Goal: Task Accomplishment & Management: Use online tool/utility

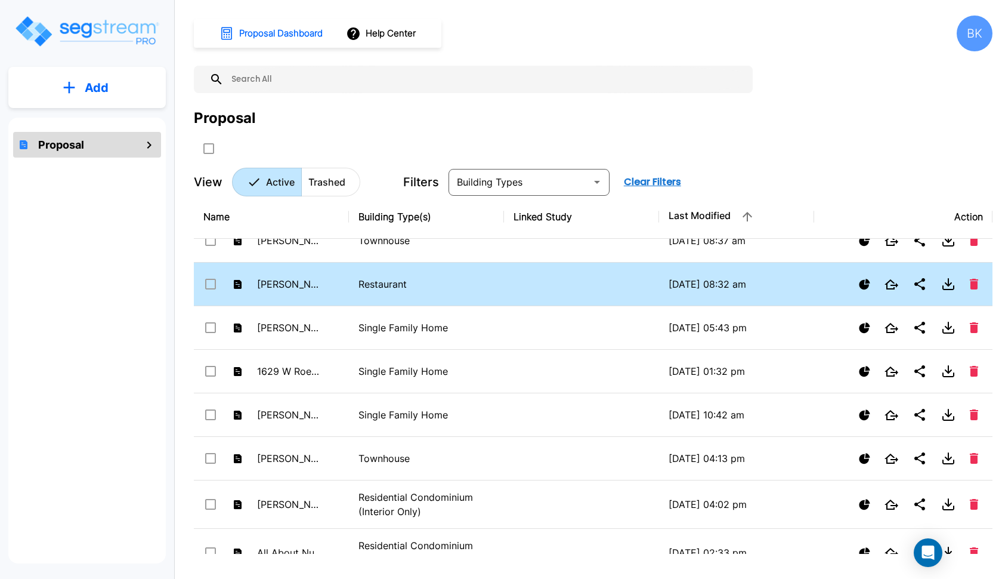
scroll to position [412, 0]
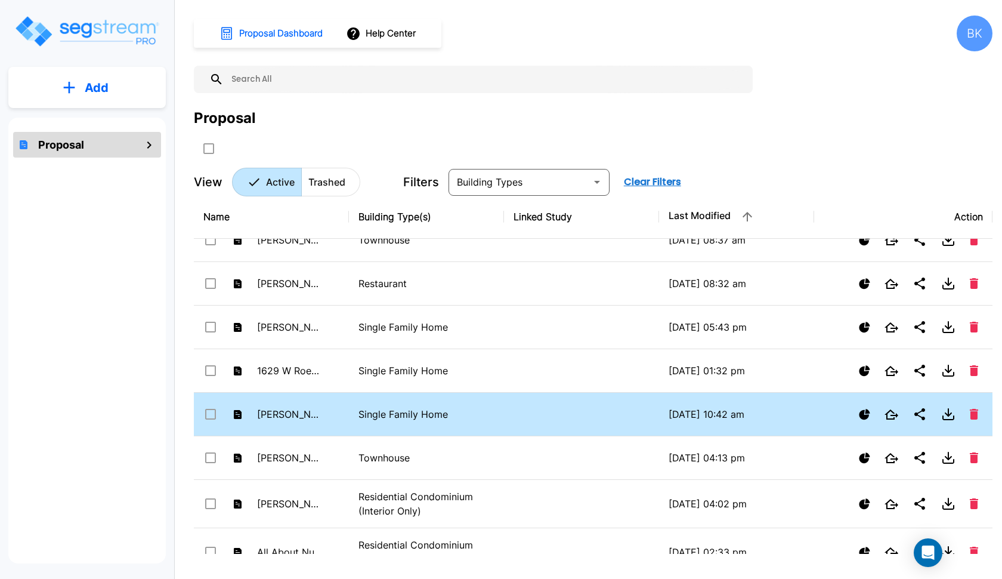
click at [330, 414] on td "[PERSON_NAME] - [STREET_ADDRESS]" at bounding box center [271, 415] width 155 height 44
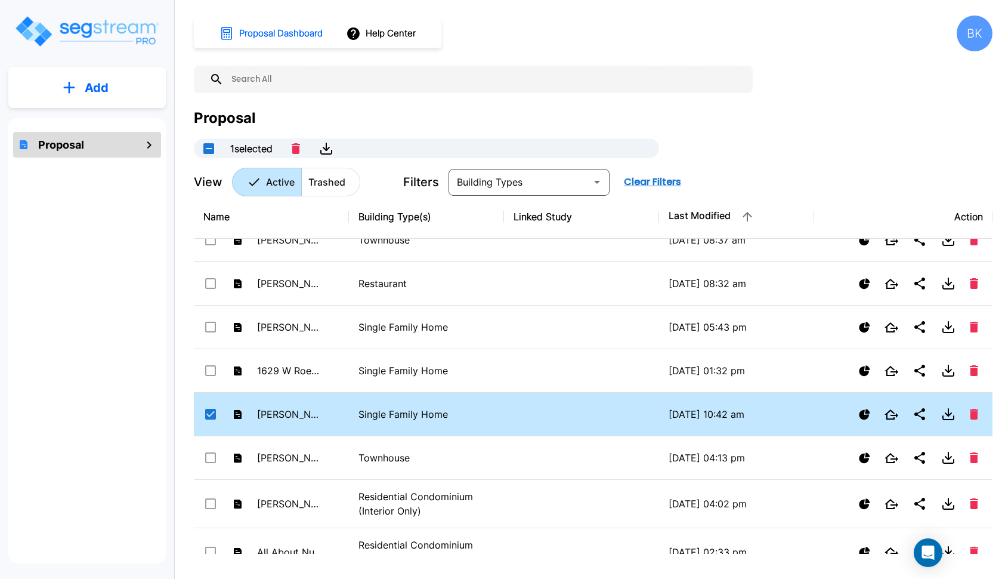
click at [330, 414] on td "[PERSON_NAME] - [STREET_ADDRESS]" at bounding box center [271, 415] width 155 height 44
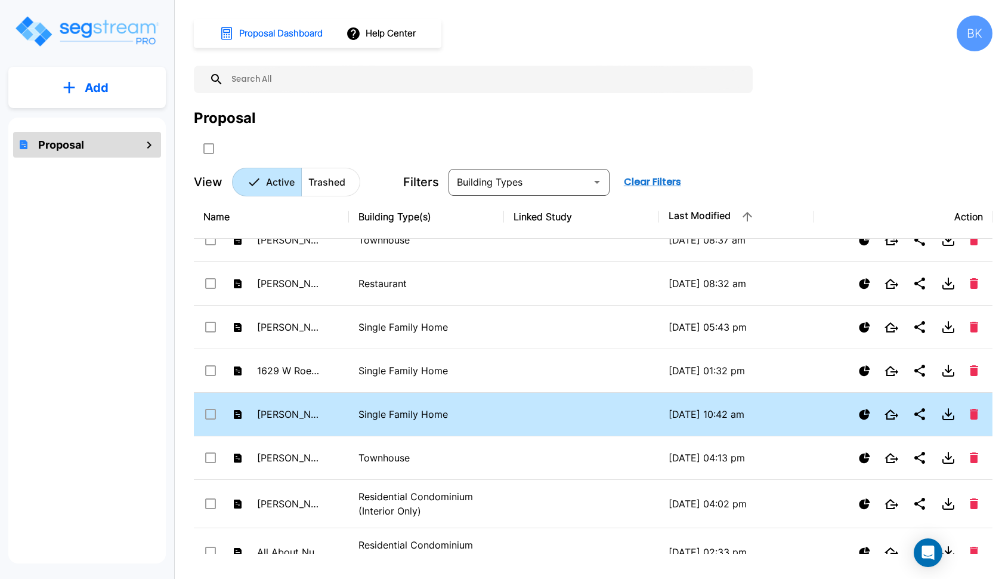
checkbox input "false"
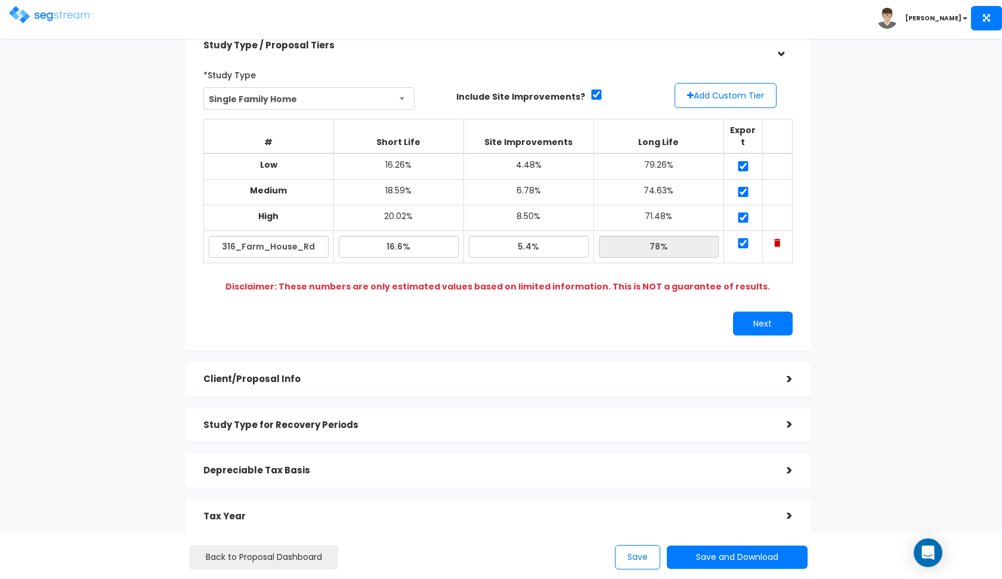
scroll to position [57, 0]
click at [430, 373] on h5 "Client/Proposal Info" at bounding box center [486, 378] width 566 height 10
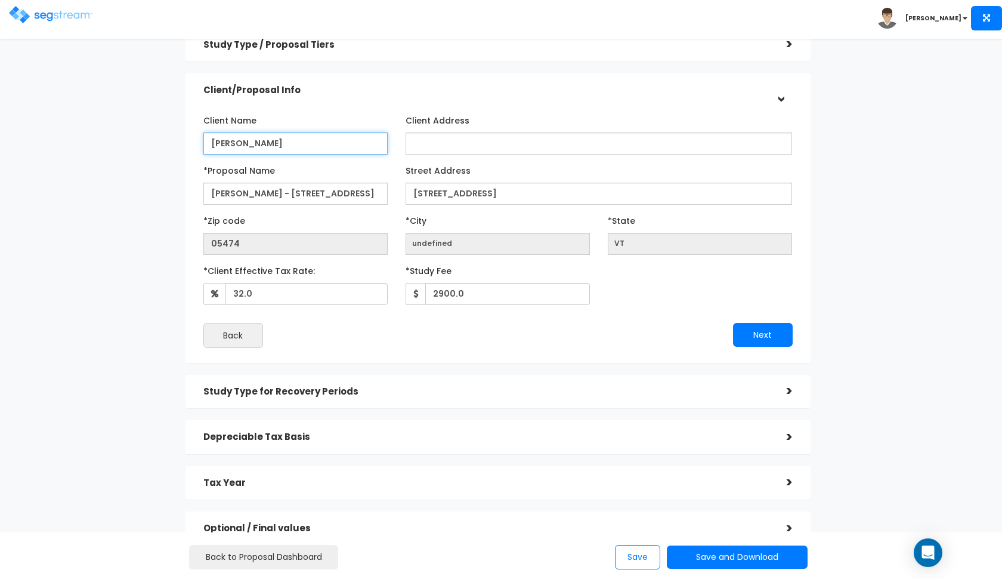
type input "[PERSON_NAME]"
drag, startPoint x: 236, startPoint y: 193, endPoint x: 200, endPoint y: 193, distance: 35.8
type input "[PERSON_NAME] - [STREET_ADDRESS]"
click at [401, 340] on div "Back" at bounding box center [346, 335] width 304 height 25
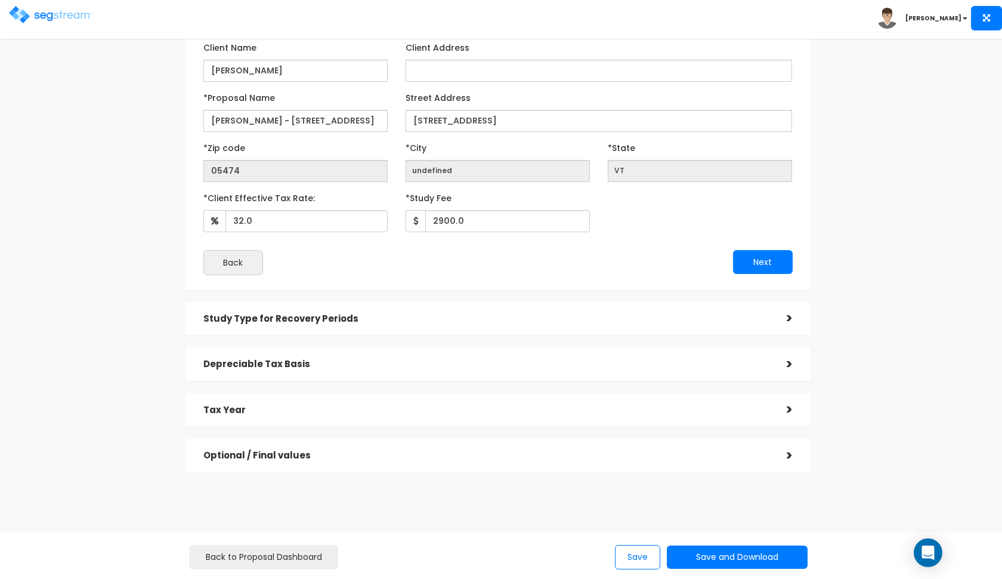
scroll to position [128, 0]
click at [753, 261] on button "Next" at bounding box center [763, 264] width 60 height 24
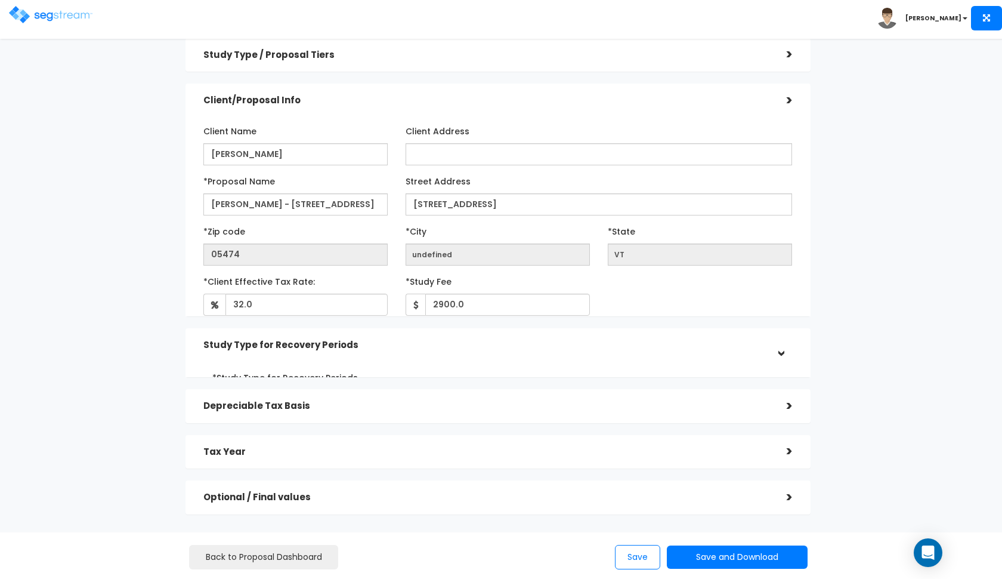
scroll to position [0, 0]
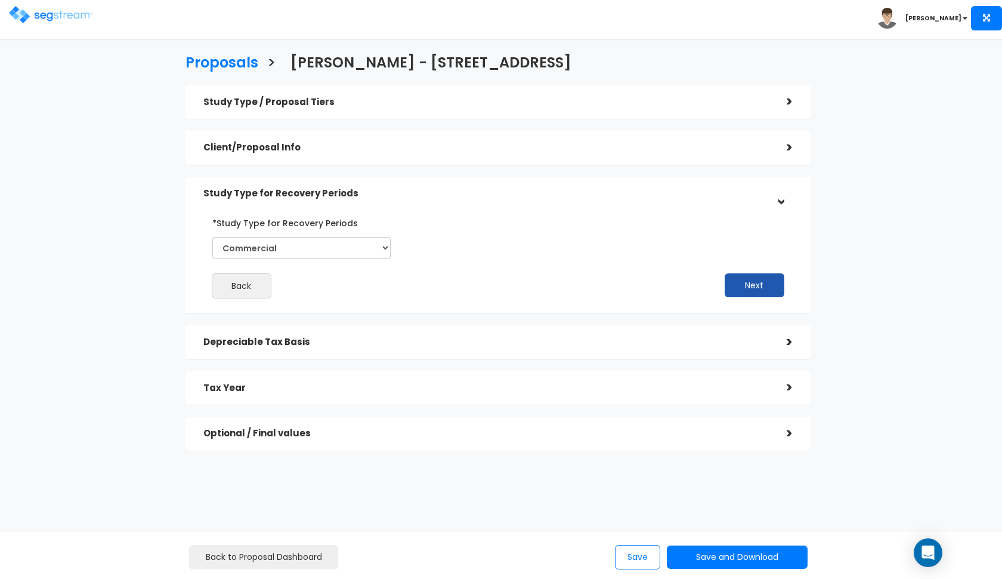
click at [741, 282] on button "Next" at bounding box center [755, 285] width 60 height 24
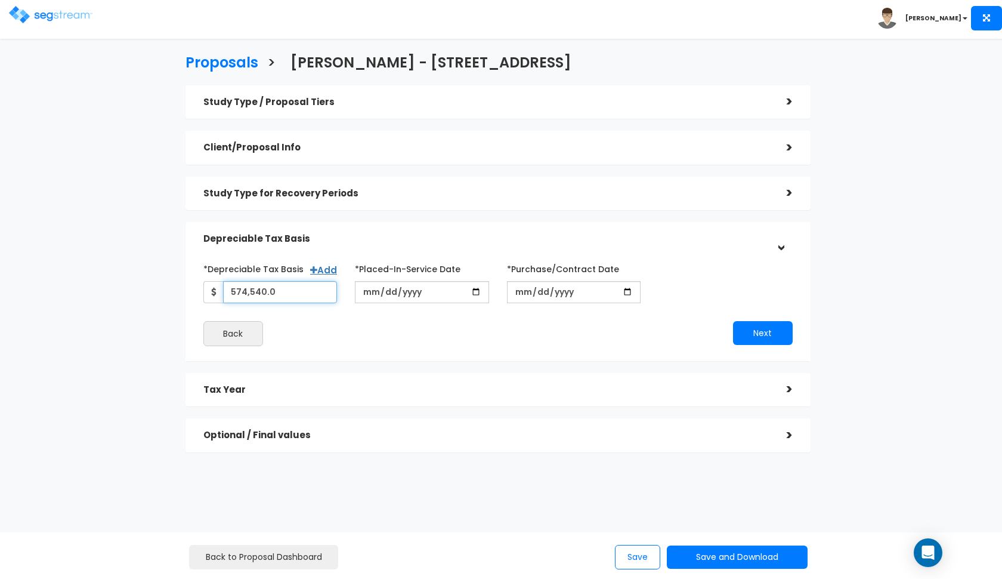
click at [279, 286] on input "574,540.0" at bounding box center [280, 292] width 115 height 22
type input "574,540"
click at [270, 291] on input "574,540" at bounding box center [280, 292] width 115 height 22
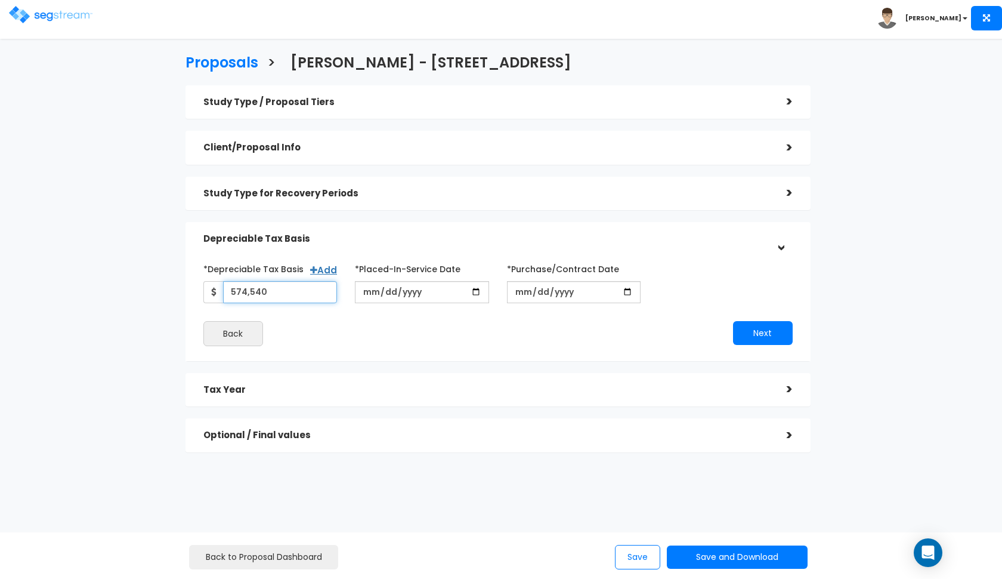
click at [270, 291] on input "574,540" at bounding box center [280, 292] width 115 height 22
type input "849,320"
click at [390, 338] on div "Back" at bounding box center [346, 333] width 304 height 25
click at [771, 328] on button "Next" at bounding box center [763, 333] width 60 height 24
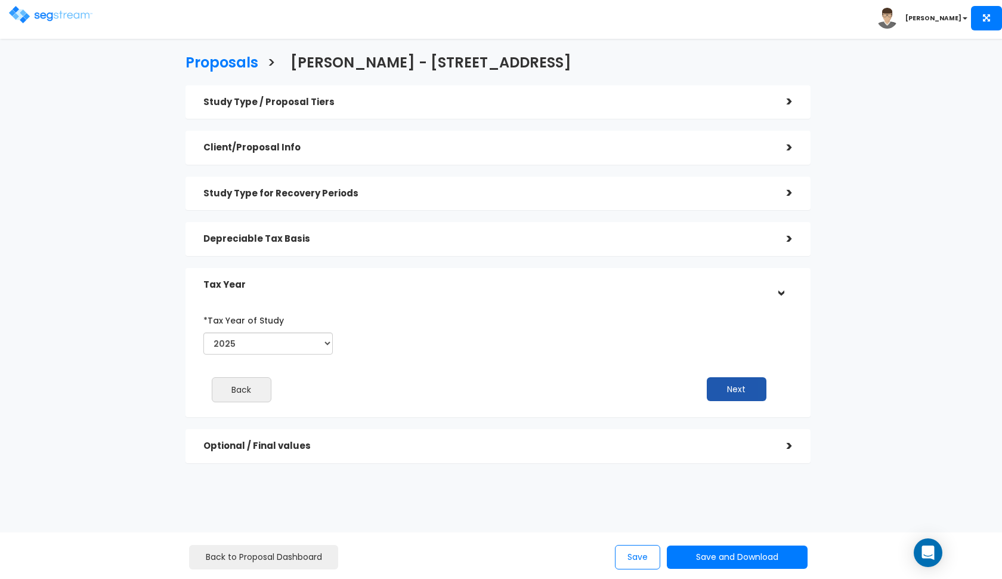
click at [735, 381] on button "Next" at bounding box center [737, 389] width 60 height 24
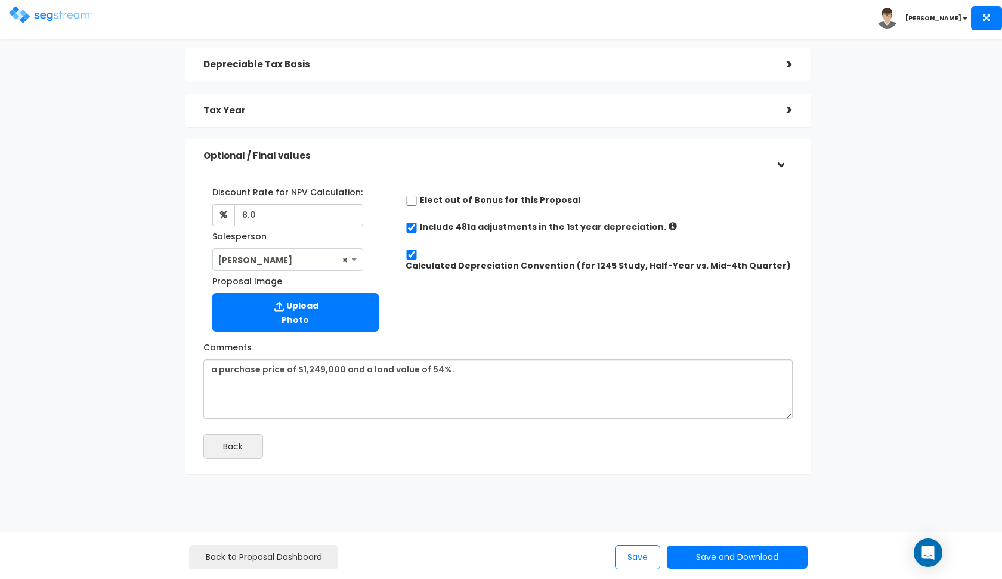
scroll to position [174, 0]
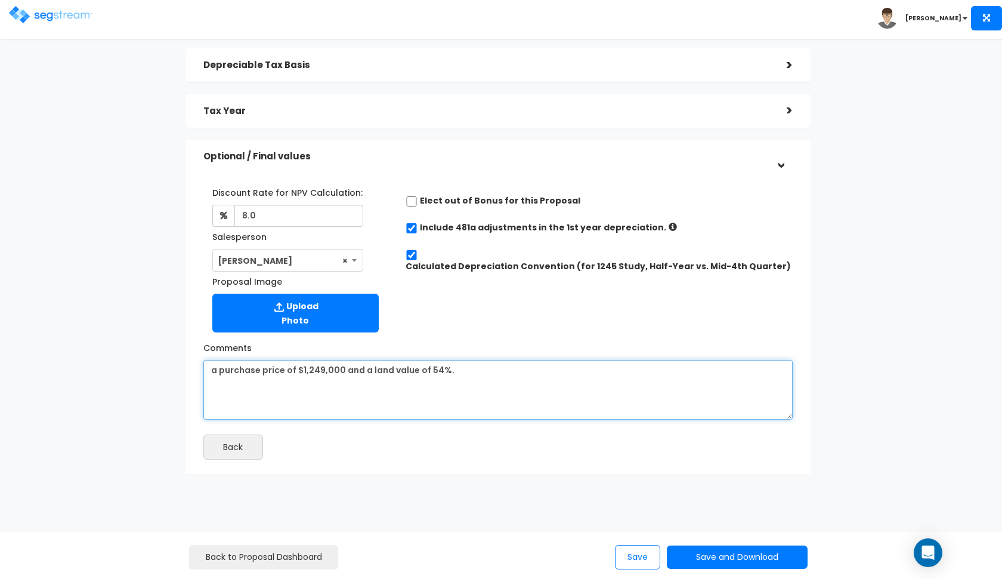
drag, startPoint x: 468, startPoint y: 370, endPoint x: 425, endPoint y: 369, distance: 42.4
click at [425, 369] on textarea "a purchase price of $1,249,000 and a land value of 54%." at bounding box center [497, 390] width 589 height 60
type textarea "a purchase price of $1,249,000 and a land value of 32% according to the county."
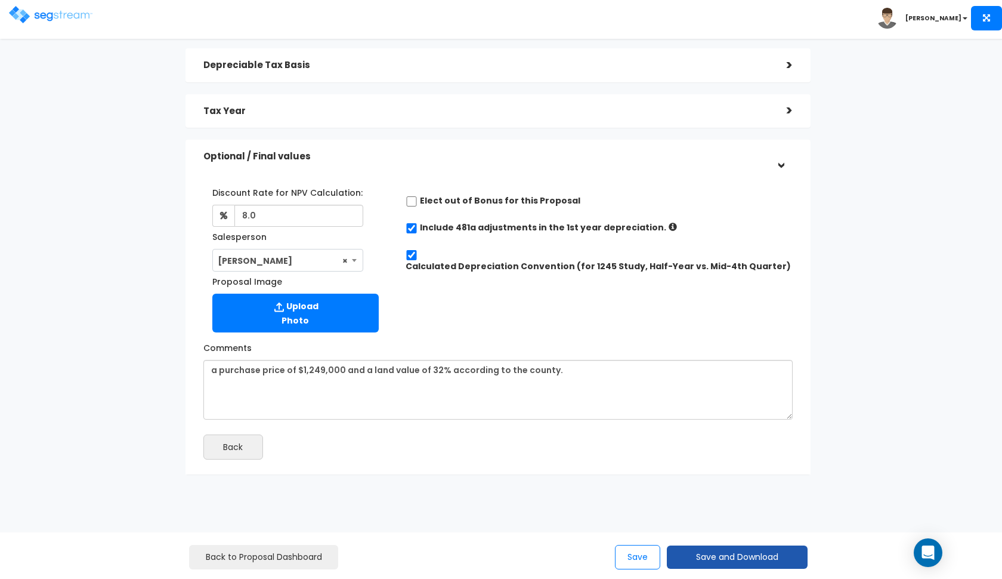
click at [701, 567] on button "Save and Download" at bounding box center [737, 556] width 141 height 23
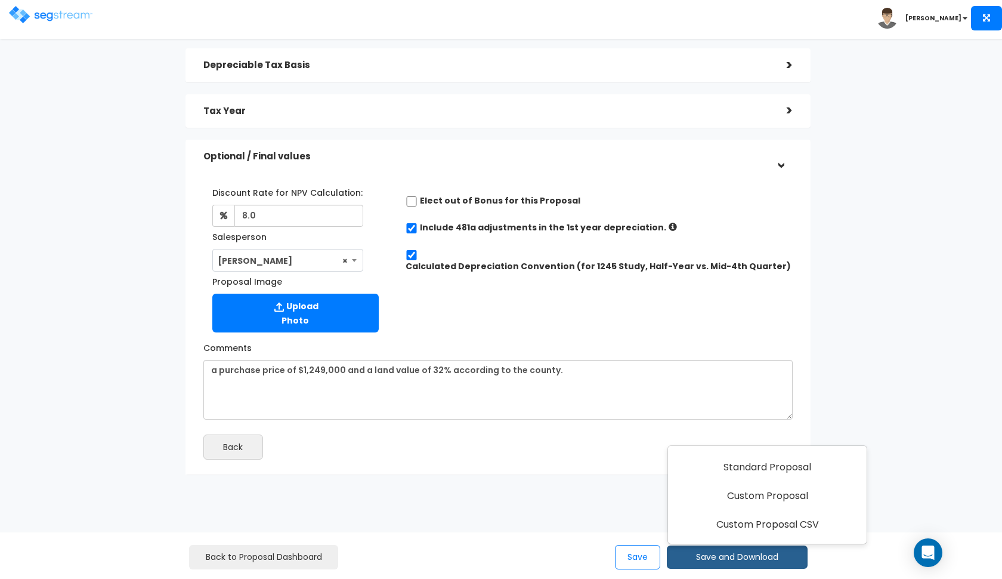
click at [680, 343] on div "Comments a purchase price of $1,249,000 and a land value of 54%." at bounding box center [497, 379] width 607 height 82
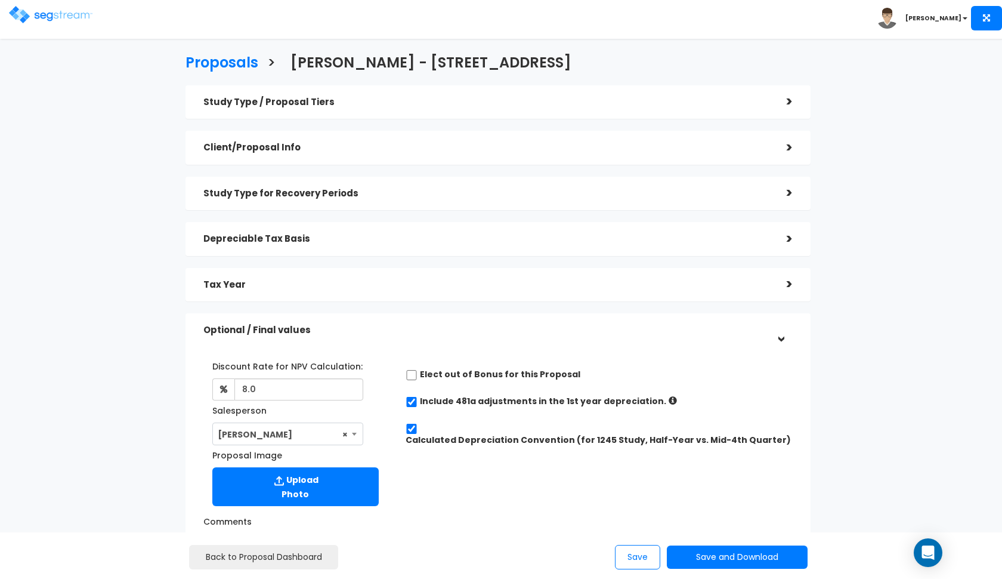
scroll to position [0, 0]
click at [567, 325] on h5 "Optional / Final values" at bounding box center [486, 330] width 566 height 10
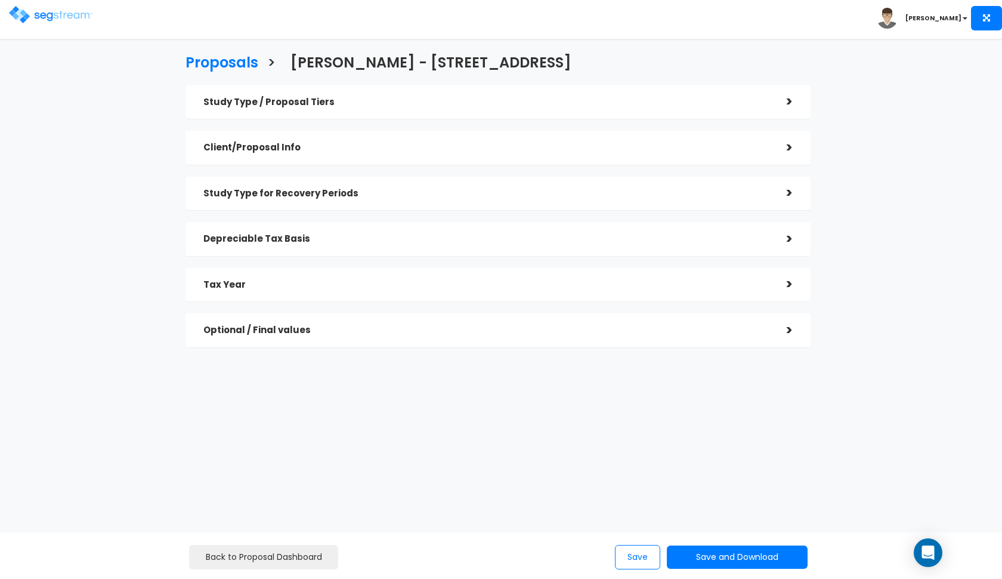
click at [526, 110] on div "Study Type / Proposal Tiers" at bounding box center [486, 102] width 566 height 22
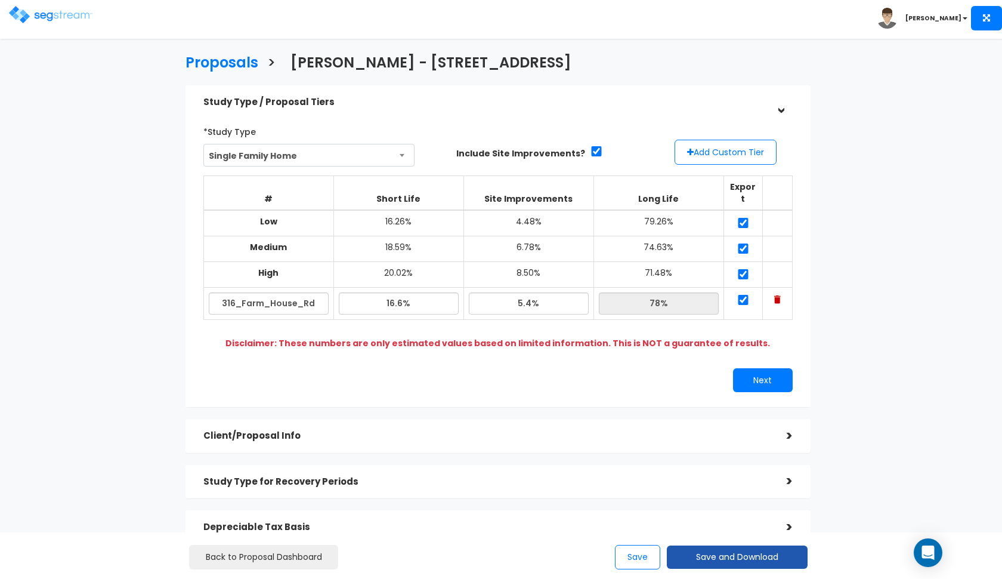
click at [699, 560] on button "Save and Download" at bounding box center [737, 556] width 141 height 23
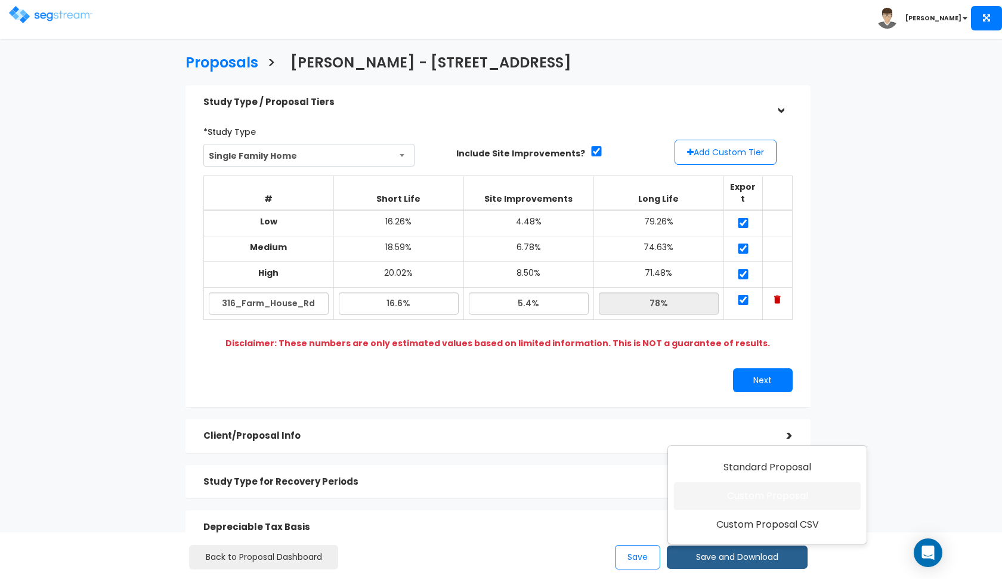
click at [736, 499] on link "Custom Proposal" at bounding box center [767, 495] width 187 height 27
